Goal: Transaction & Acquisition: Purchase product/service

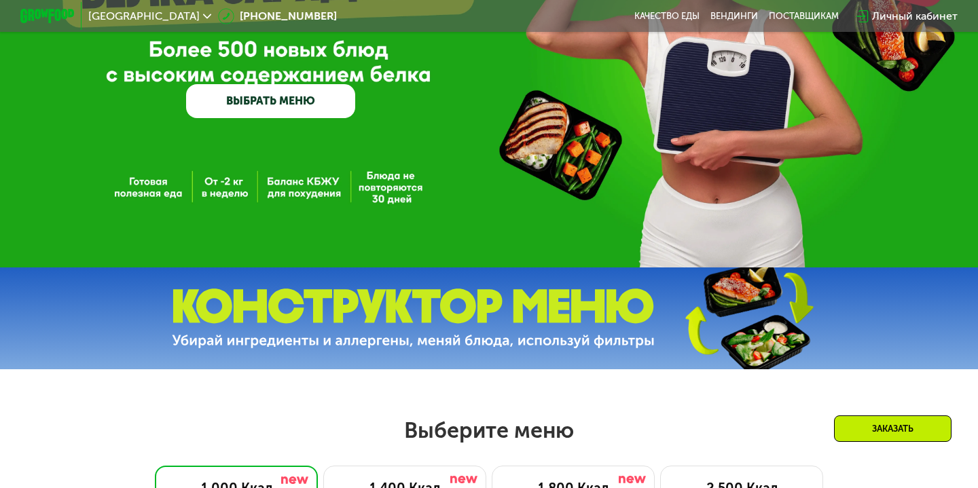
scroll to position [212, 0]
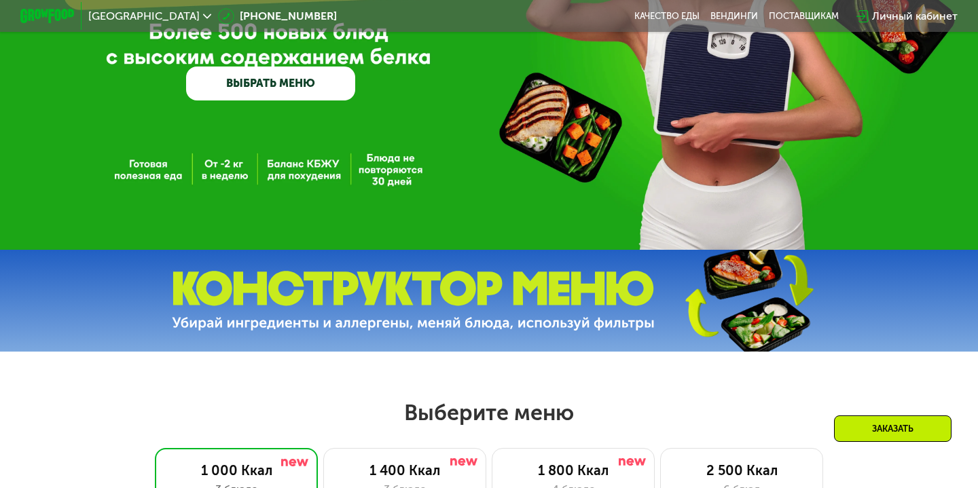
click at [357, 317] on img at bounding box center [413, 301] width 483 height 60
click at [246, 322] on img at bounding box center [413, 301] width 483 height 60
click at [537, 286] on img at bounding box center [413, 301] width 483 height 60
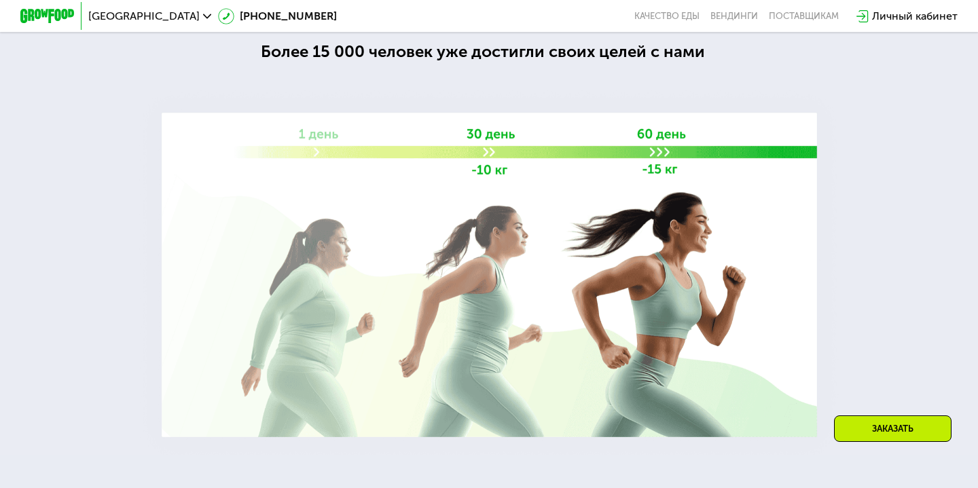
scroll to position [1715, 0]
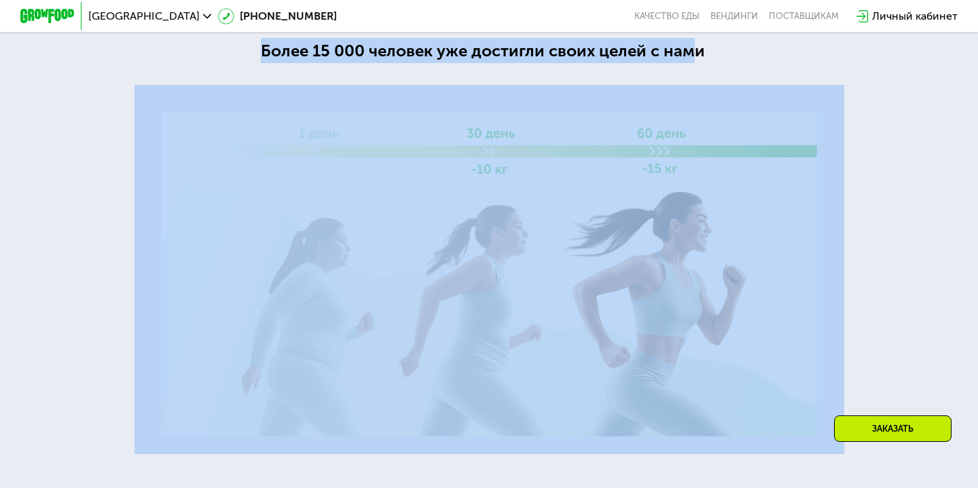
drag, startPoint x: 251, startPoint y: 162, endPoint x: 699, endPoint y: 163, distance: 447.5
click at [699, 163] on div "Grow Food — про реальный результат Grow Food — про реальный результат Более 15 …" at bounding box center [489, 201] width 978 height 505
click at [722, 169] on div at bounding box center [489, 201] width 978 height 505
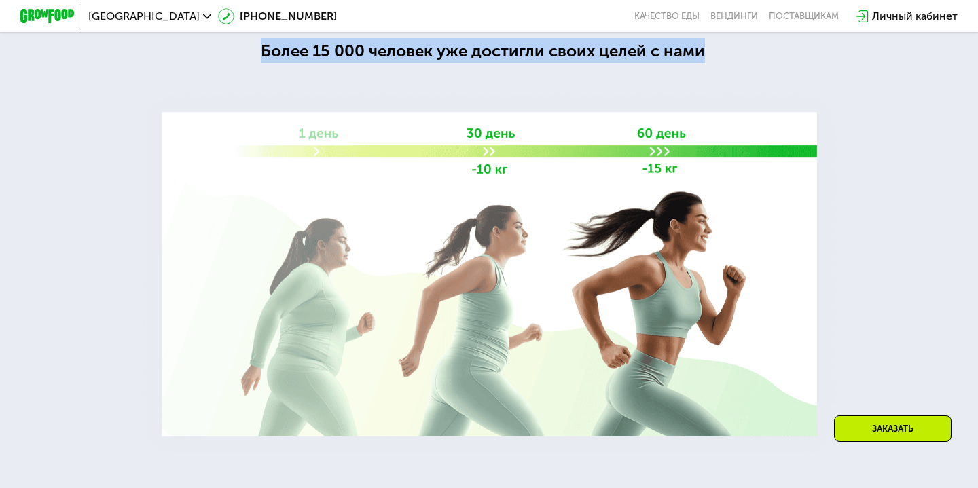
drag, startPoint x: 702, startPoint y: 168, endPoint x: 265, endPoint y: 169, distance: 437.4
click at [265, 63] on div "Более 15 000 человек уже достигли своих целей с нами" at bounding box center [489, 50] width 456 height 25
copy div "Более 15 000 человек уже достигли своих целей с нами"
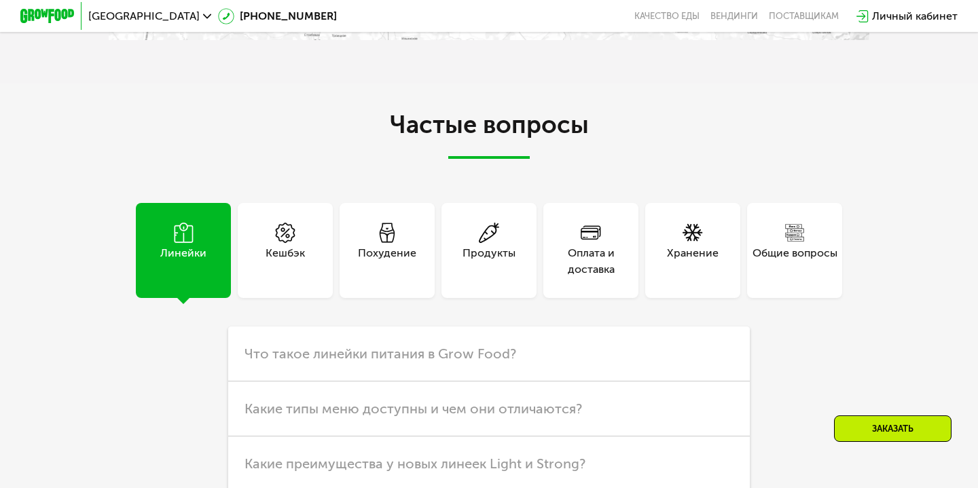
scroll to position [3252, 0]
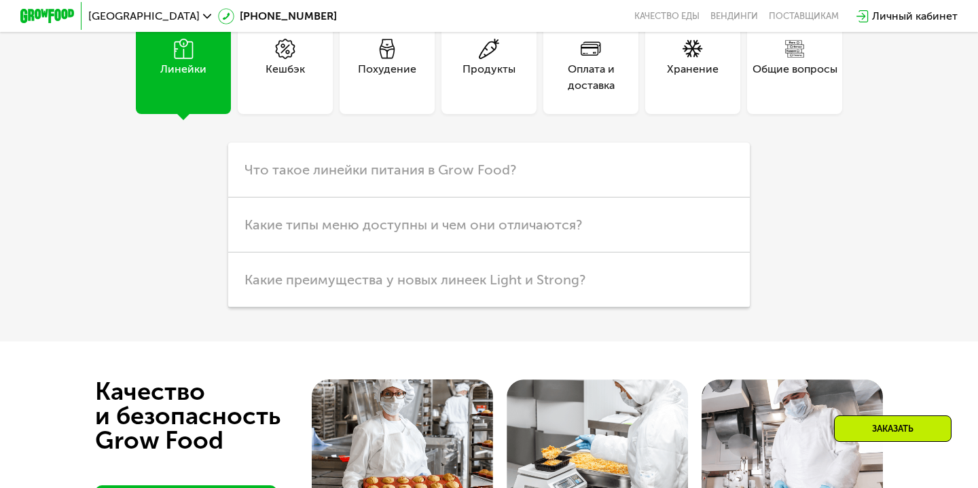
click at [515, 114] on div "Продукты" at bounding box center [488, 66] width 95 height 95
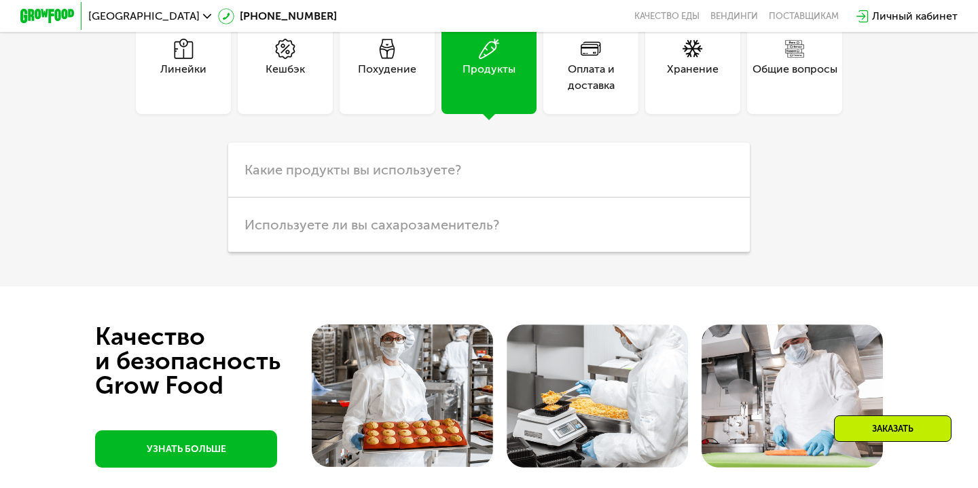
click at [744, 114] on div "Хранение" at bounding box center [795, 66] width 102 height 95
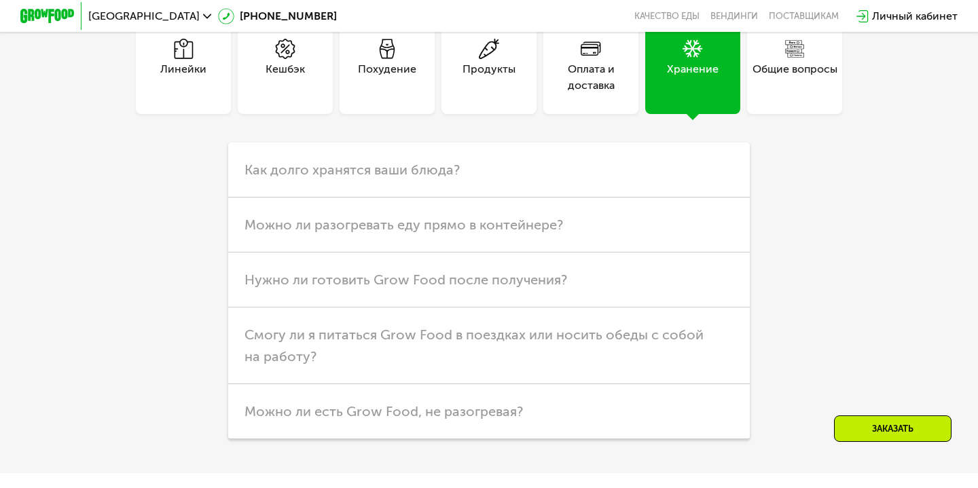
click at [775, 94] on div "Общие вопросы" at bounding box center [794, 77] width 85 height 33
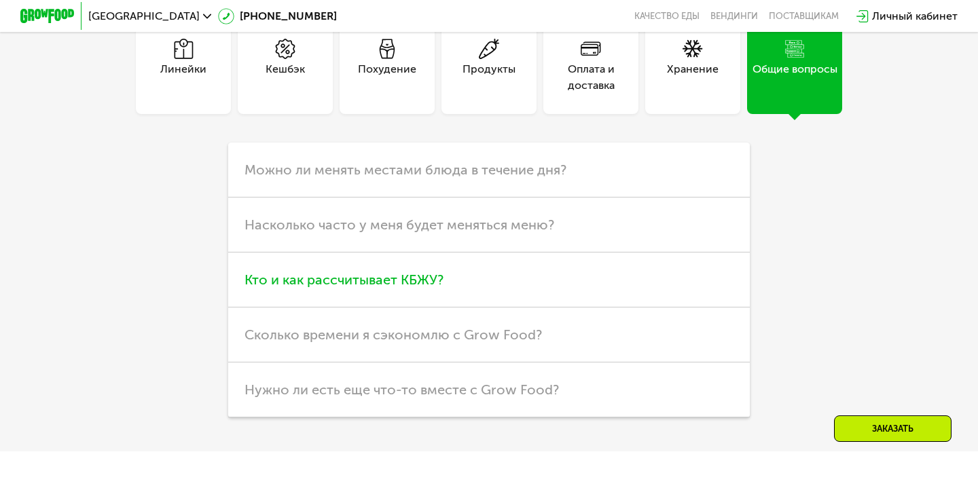
scroll to position [3321, 0]
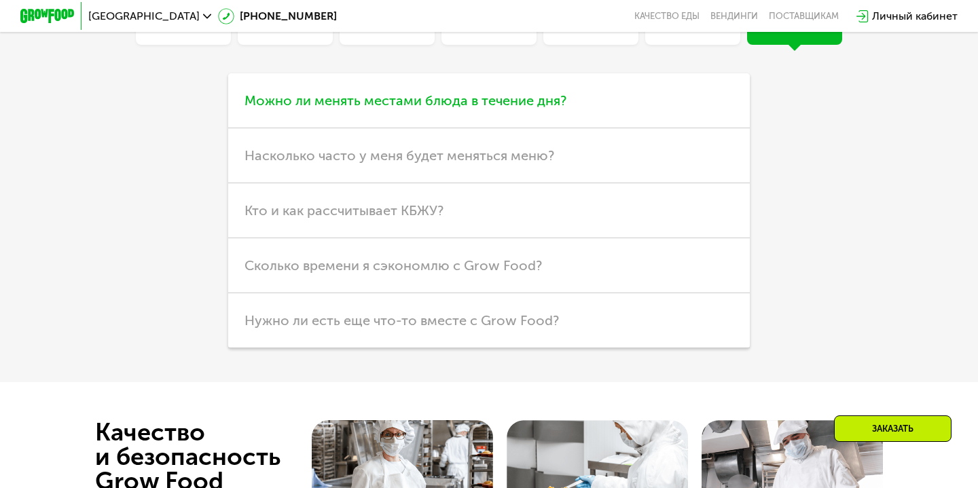
click at [278, 109] on span "Можно ли менять местами блюда в течение дня?" at bounding box center [405, 100] width 322 height 16
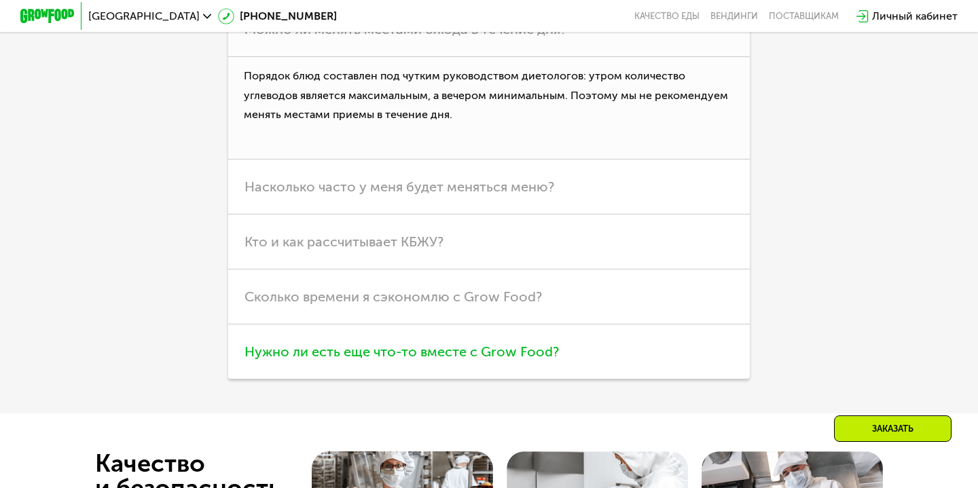
scroll to position [3384, 0]
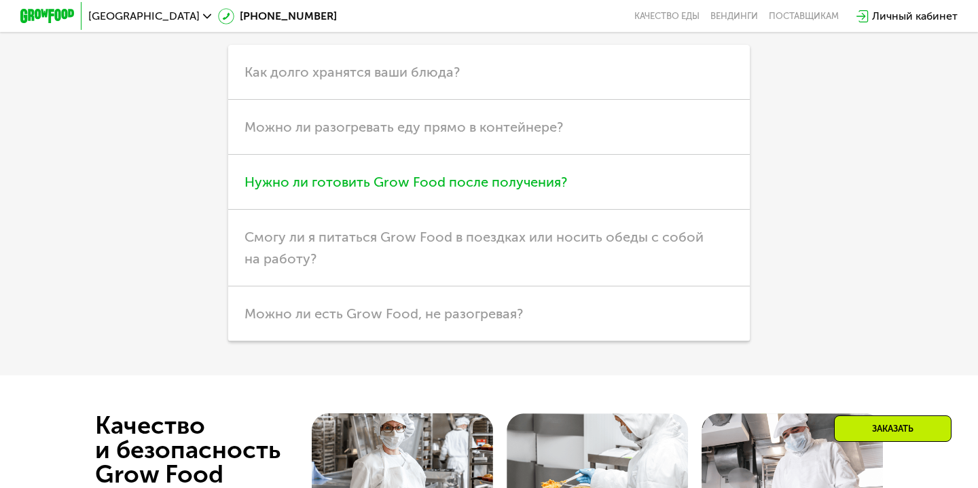
scroll to position [3347, 0]
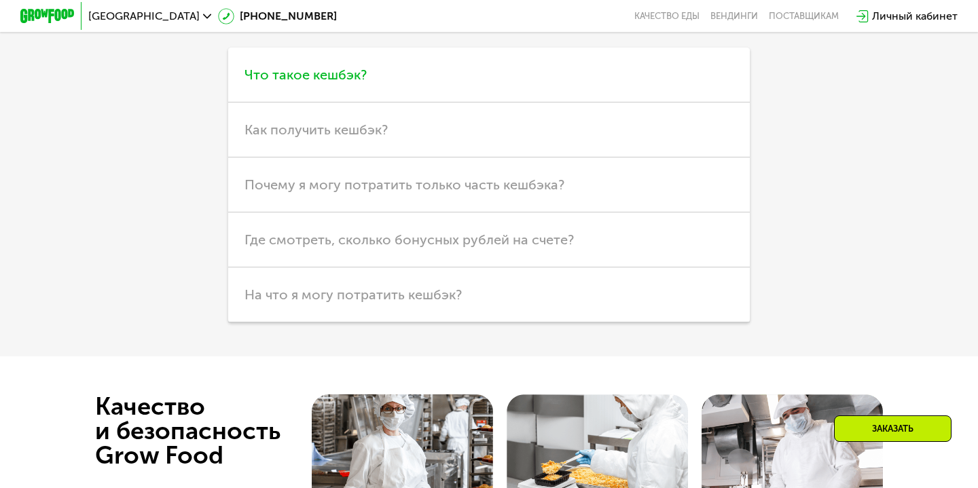
click at [270, 83] on span "Что такое кешбэк?" at bounding box center [305, 75] width 122 height 16
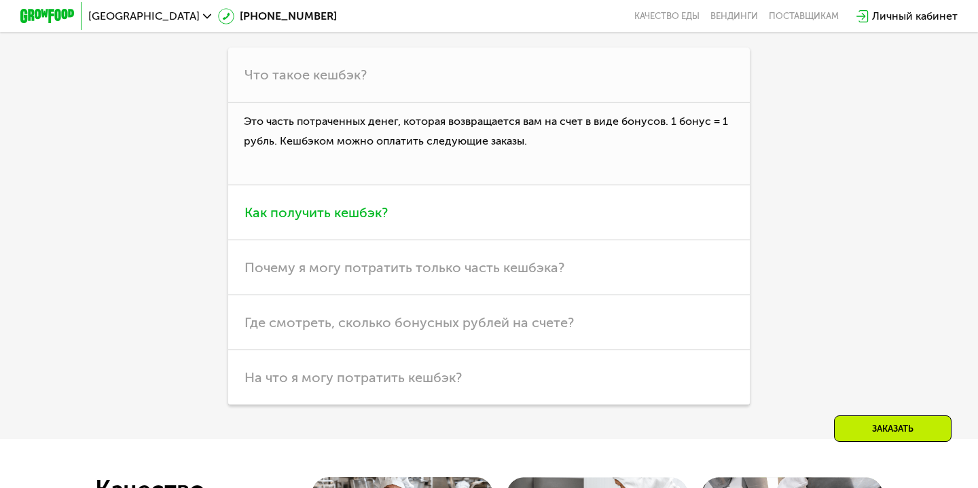
click at [283, 240] on h3 "Как получить кешбэк?" at bounding box center [489, 212] width 522 height 55
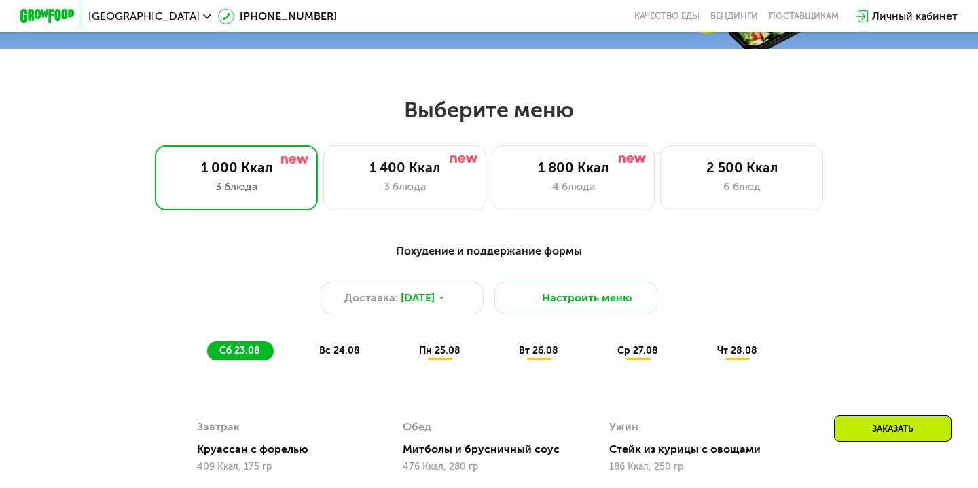
scroll to position [0, 0]
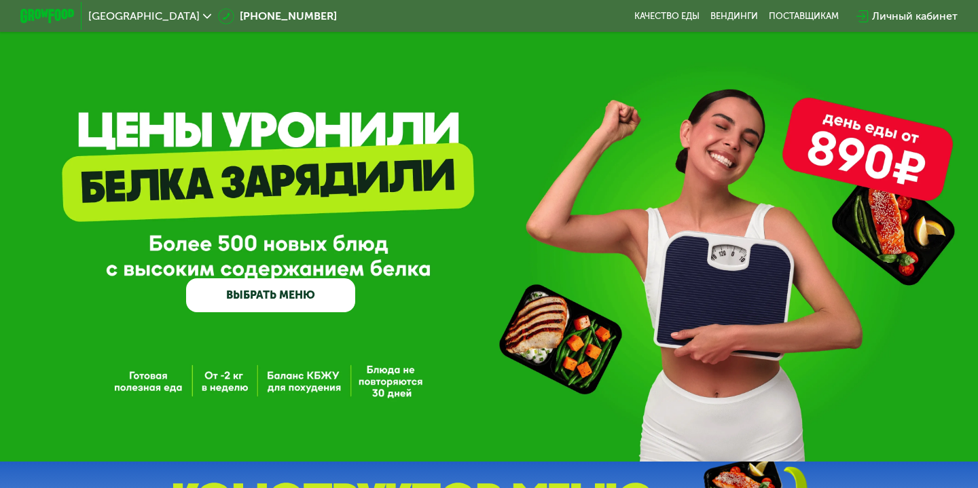
click at [261, 301] on link "ВЫБРАТЬ МЕНЮ" at bounding box center [270, 295] width 169 height 34
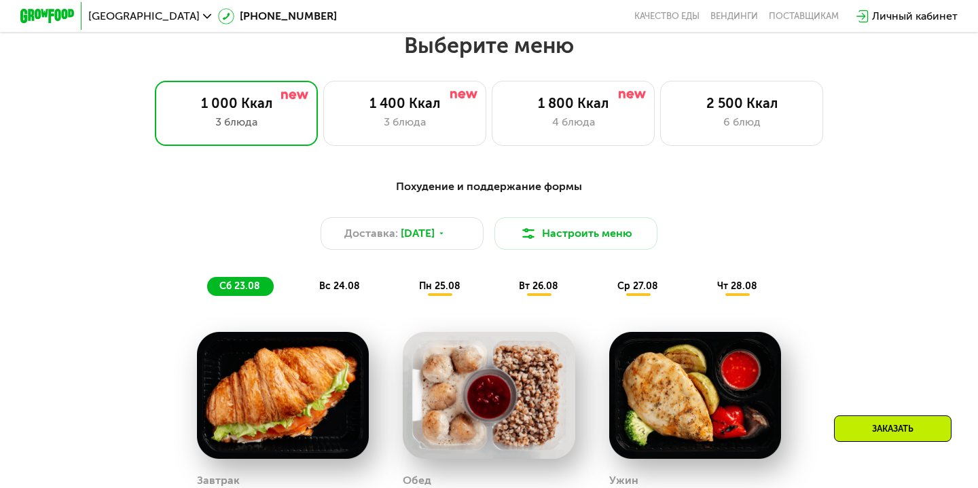
scroll to position [629, 0]
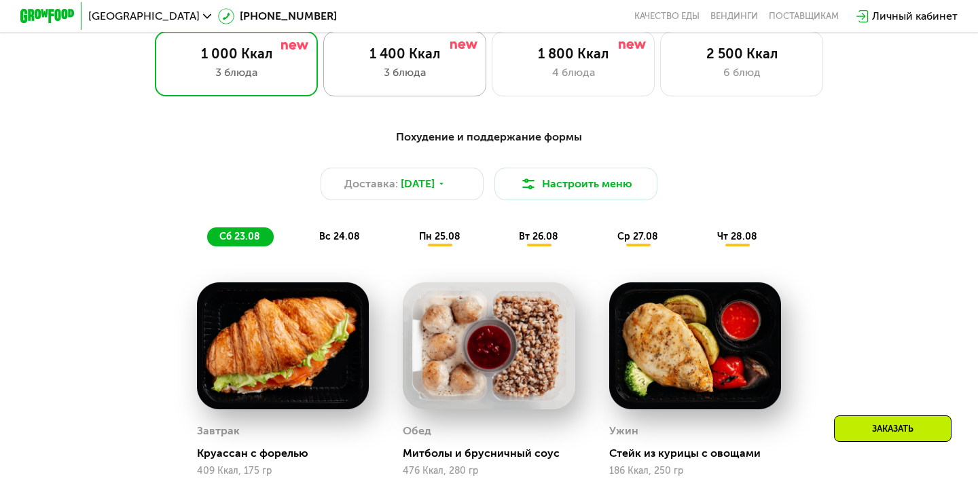
click at [492, 86] on div "1 400 Ккал 3 блюда" at bounding box center [573, 63] width 163 height 65
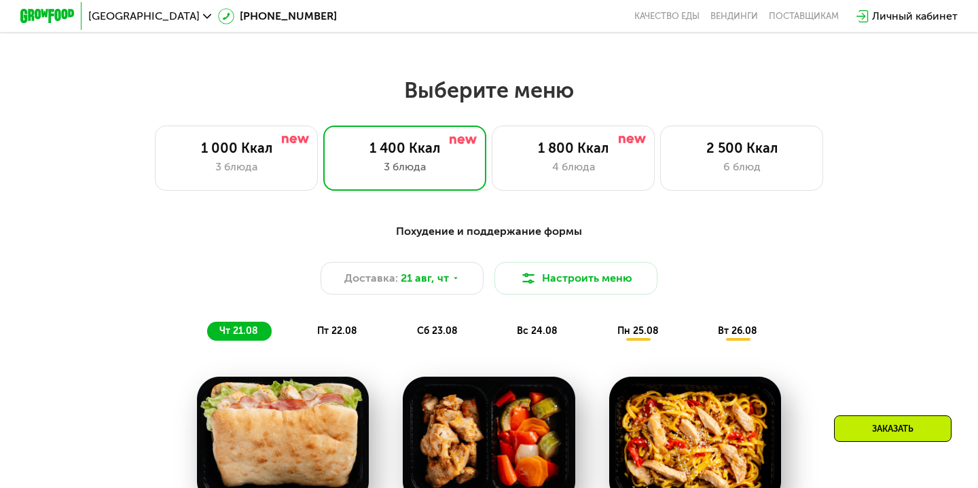
scroll to position [536, 0]
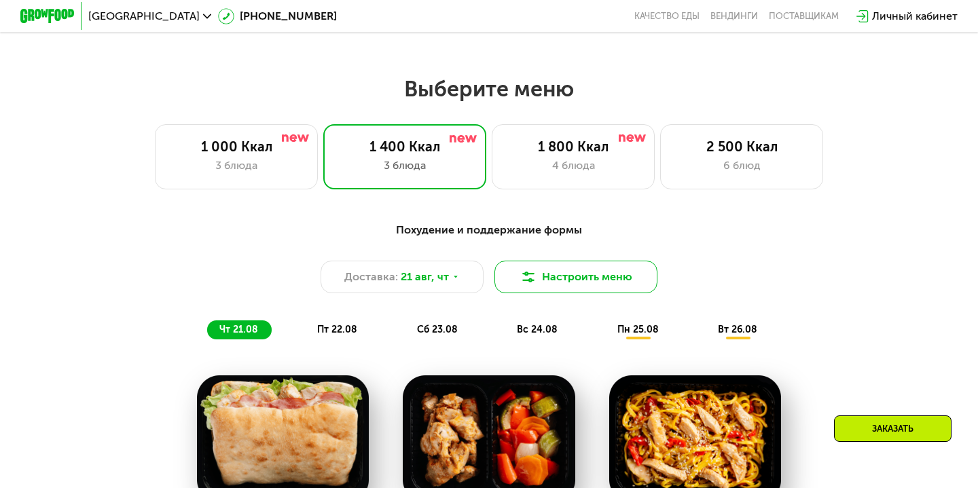
click at [558, 266] on button "Настроить меню" at bounding box center [575, 277] width 163 height 33
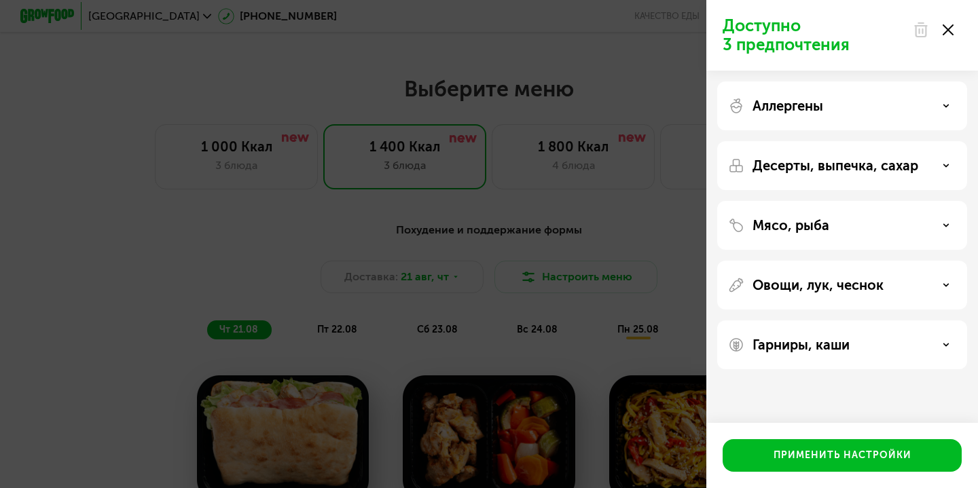
click at [931, 98] on div "Аллергены" at bounding box center [842, 106] width 228 height 16
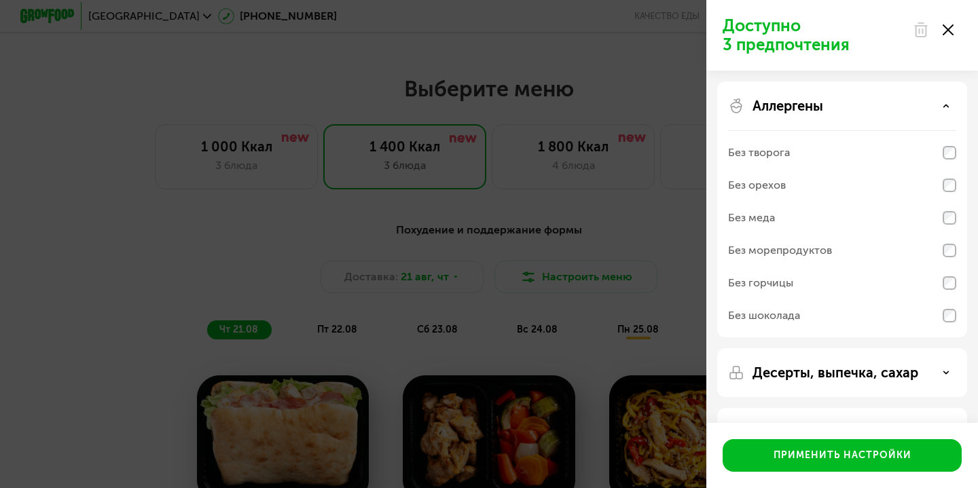
click at [931, 98] on div "Аллергены" at bounding box center [842, 106] width 228 height 16
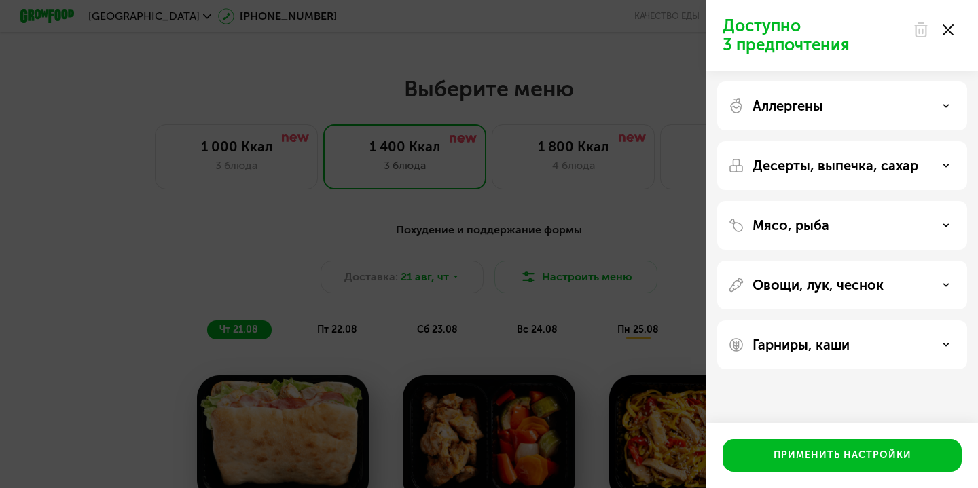
click at [914, 165] on p "Десерты, выпечка, сахар" at bounding box center [835, 166] width 166 height 16
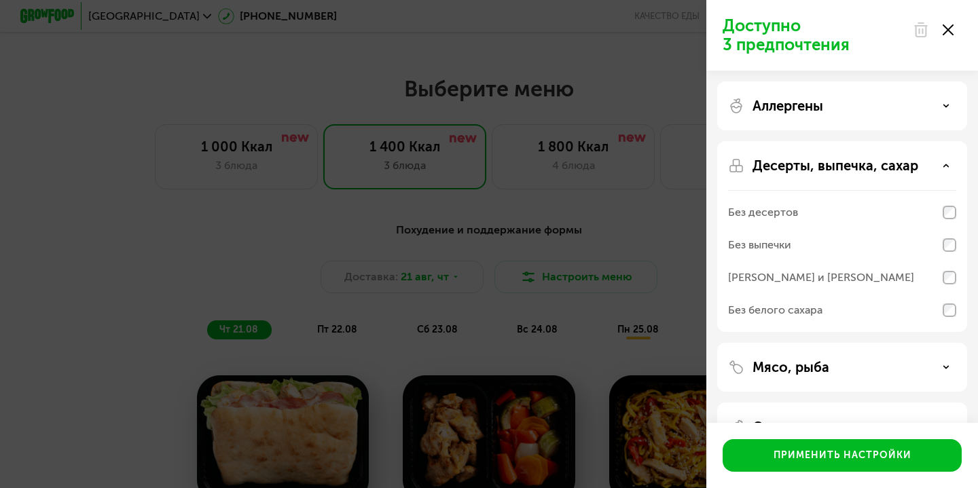
click at [914, 165] on p "Десерты, выпечка, сахар" at bounding box center [835, 166] width 166 height 16
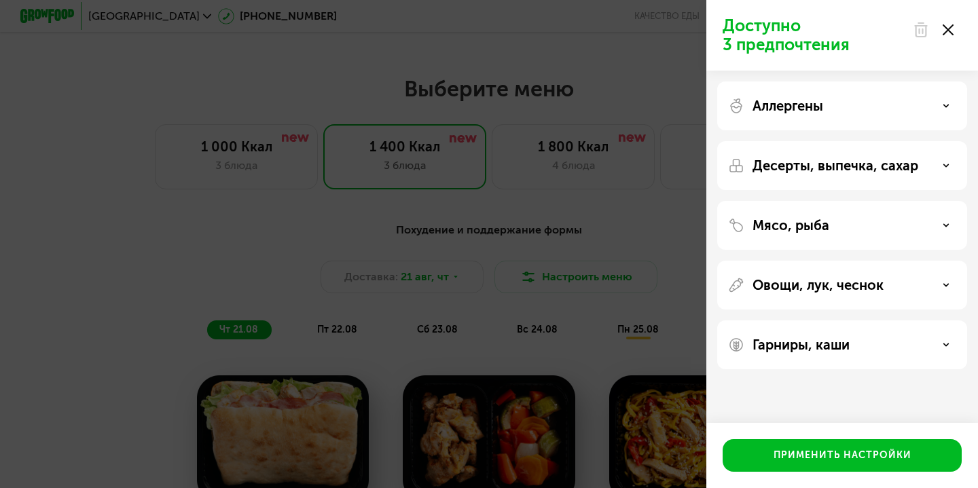
click at [895, 327] on div "Гарниры, каши" at bounding box center [842, 345] width 250 height 49
click at [854, 352] on div "Гарниры, каши" at bounding box center [842, 345] width 228 height 16
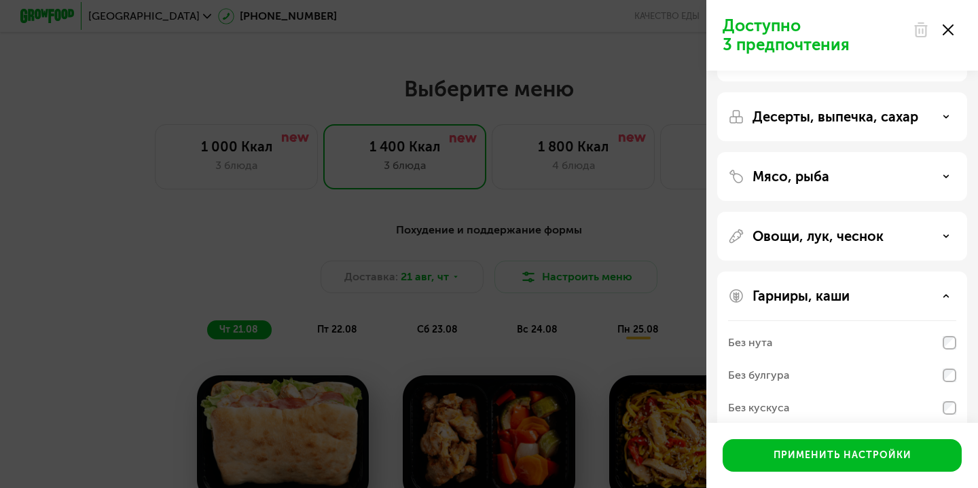
scroll to position [134, 0]
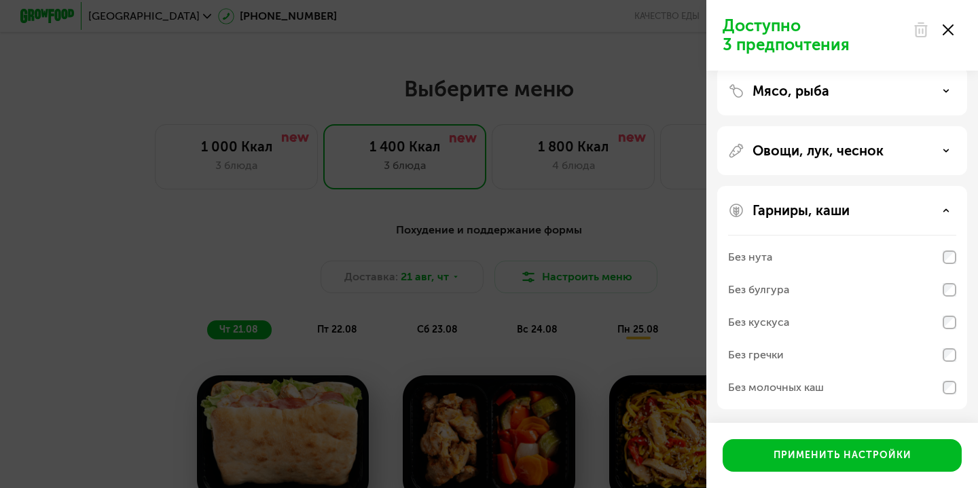
click at [822, 145] on p "Овощи, лук, чеснок" at bounding box center [817, 151] width 131 height 16
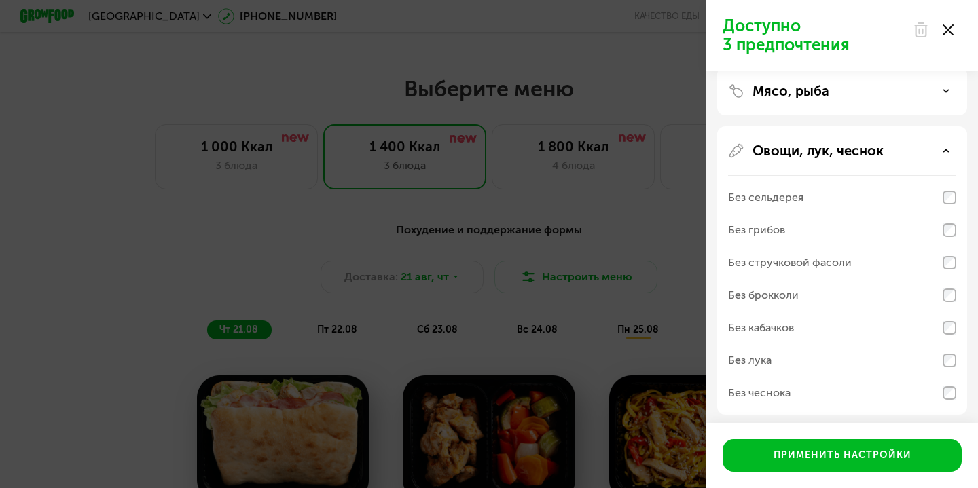
scroll to position [0, 0]
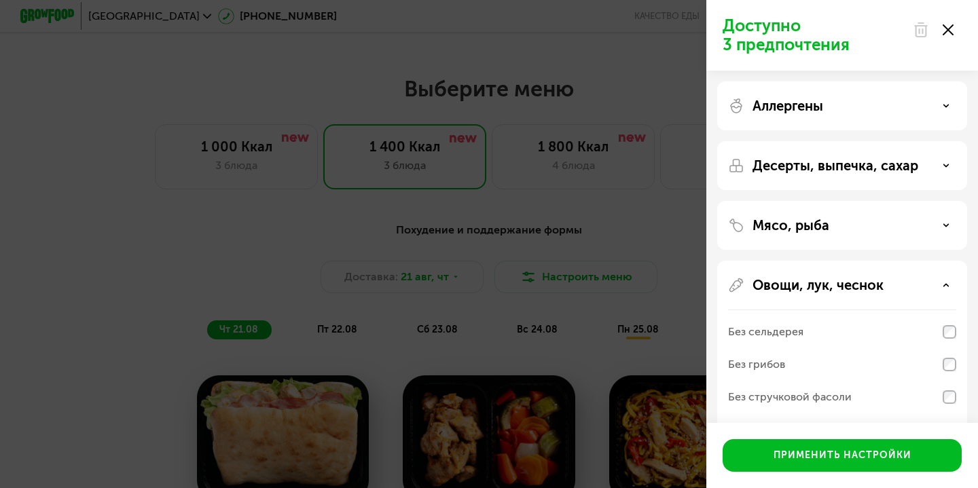
click at [220, 84] on div "Доступно 3 предпочтения Аллергены Десерты, выпечка, сахар Мясо, рыба Овощи, лук…" at bounding box center [489, 244] width 978 height 488
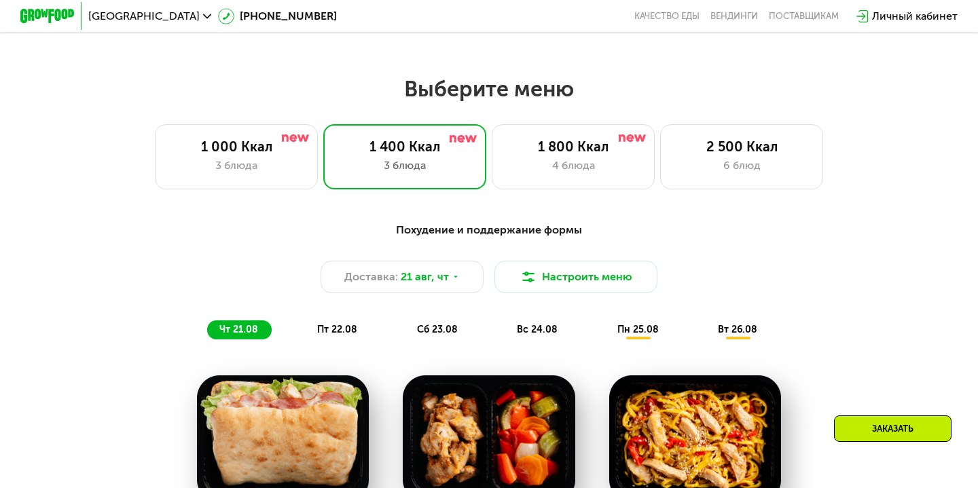
click at [45, 14] on img at bounding box center [47, 16] width 54 height 14
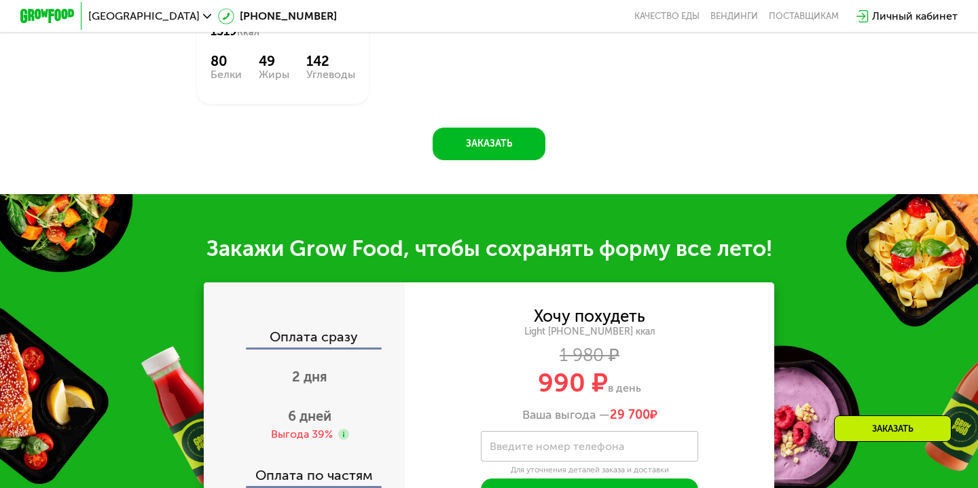
scroll to position [1304, 0]
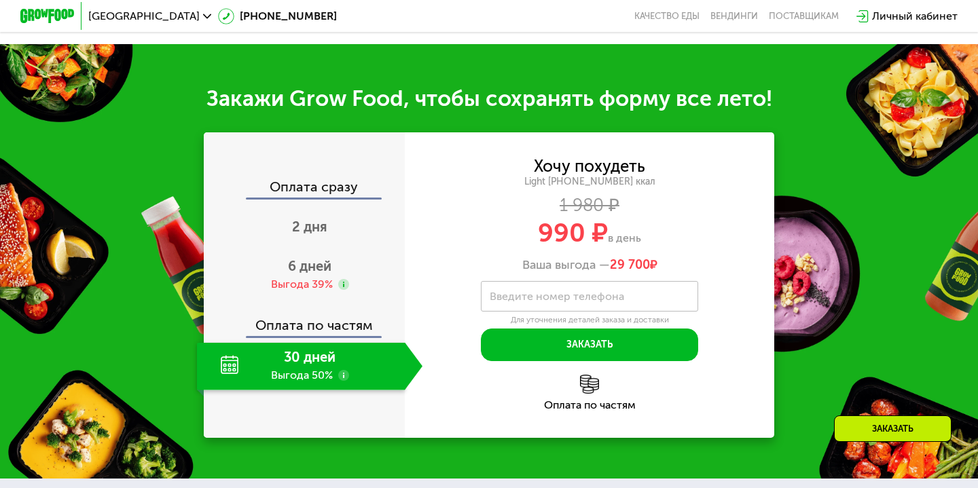
click at [344, 377] on use at bounding box center [343, 375] width 11 height 11
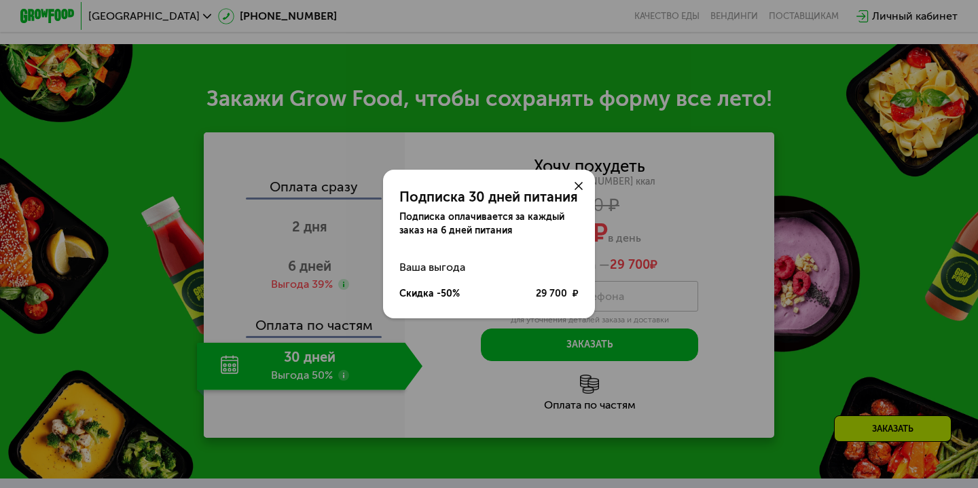
click at [671, 219] on div "Подписка 30 дней питания Подписка оплачивается за каждый заказ на 6 дней питани…" at bounding box center [489, 244] width 978 height 488
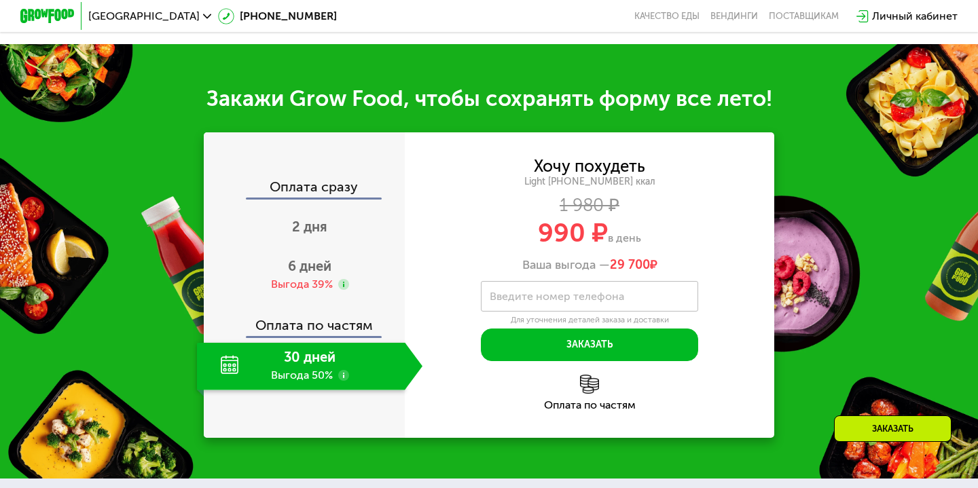
click at [341, 371] on use at bounding box center [343, 375] width 11 height 11
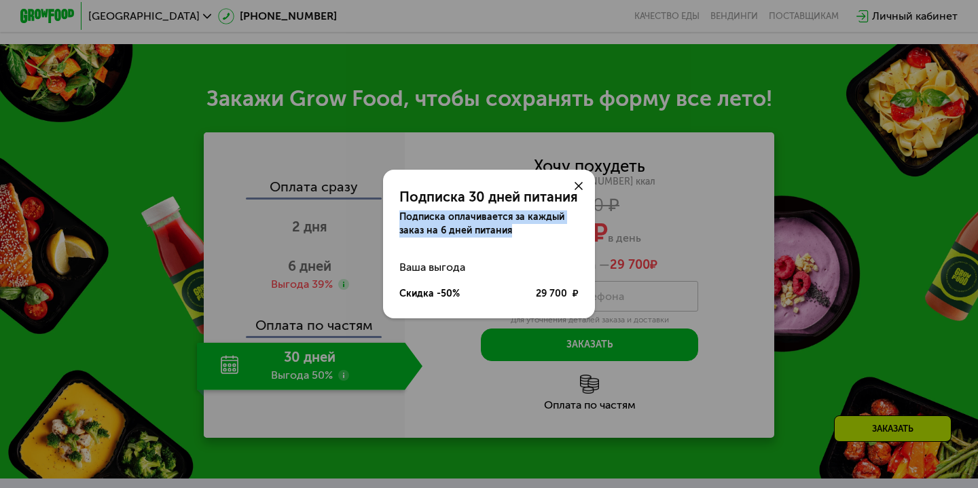
drag, startPoint x: 401, startPoint y: 214, endPoint x: 515, endPoint y: 230, distance: 114.6
click at [515, 230] on div "Подписка оплачивается за каждый заказ на 6 дней питания" at bounding box center [488, 224] width 179 height 27
copy div "Подписка оплачивается за каждый заказ на 6 дней питания"
